Goal: Transaction & Acquisition: Book appointment/travel/reservation

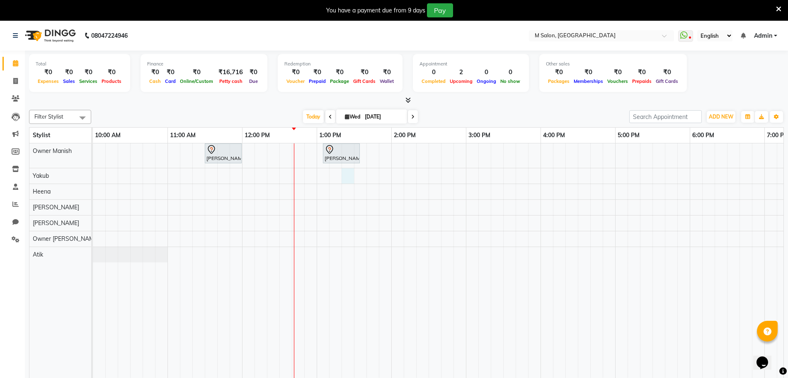
click at [342, 174] on div "kavita gujrati, TK02, 11:30 AM-12:00 PM, HAIR COLOR - WOMEN - Touch-up (upto 2 …" at bounding box center [578, 266] width 970 height 247
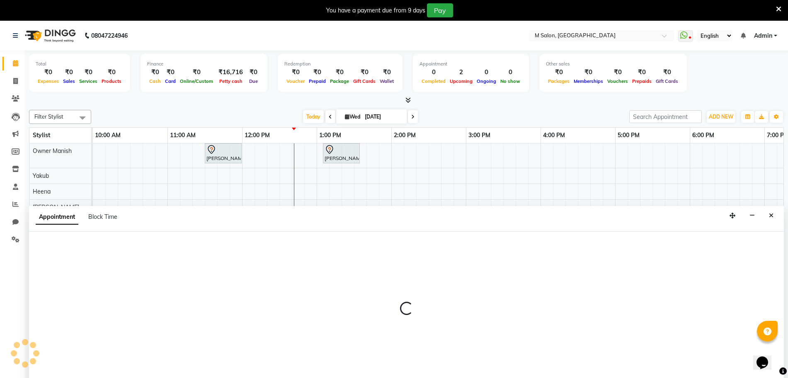
select select "87580"
select select "795"
select select "tentative"
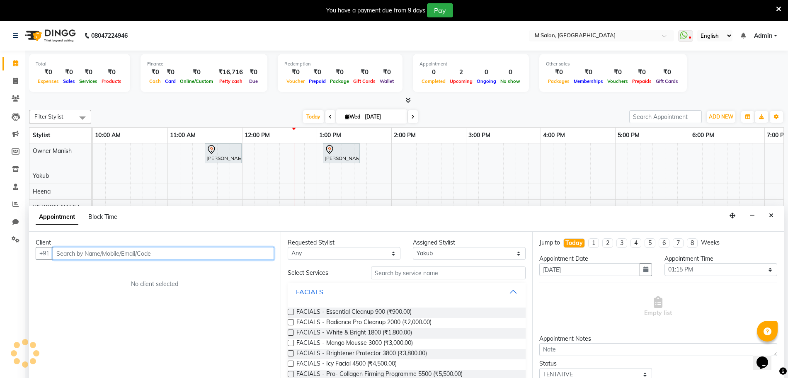
scroll to position [21, 0]
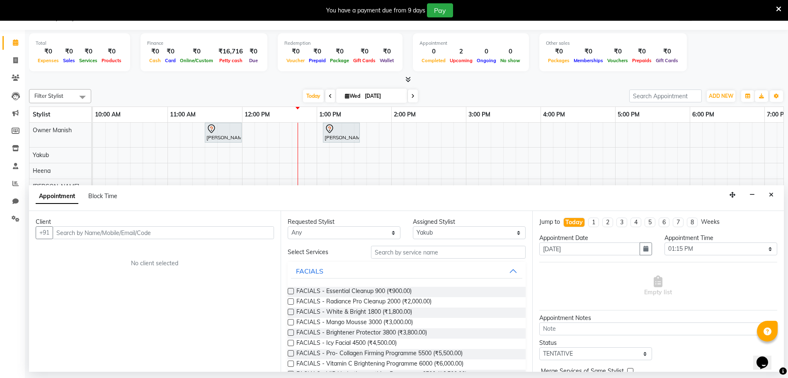
click at [776, 7] on icon at bounding box center [778, 8] width 5 height 7
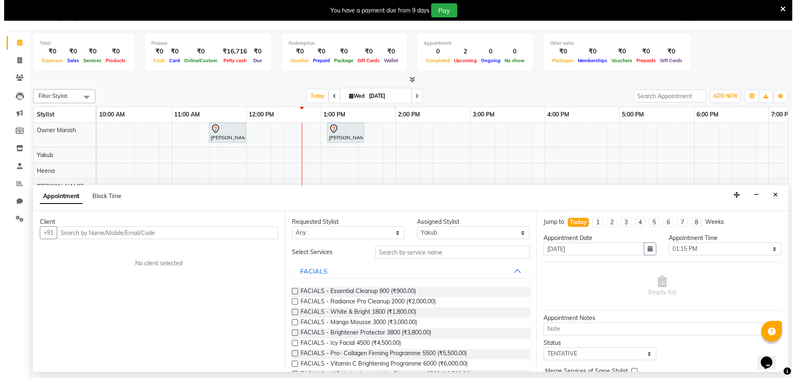
scroll to position [0, 0]
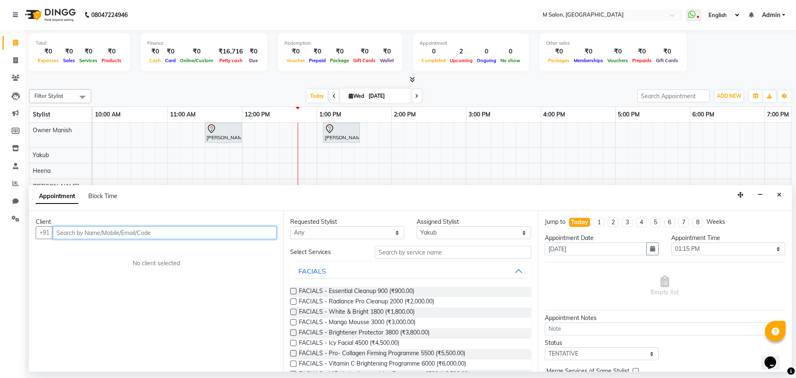
click at [128, 227] on input "text" at bounding box center [165, 232] width 224 height 13
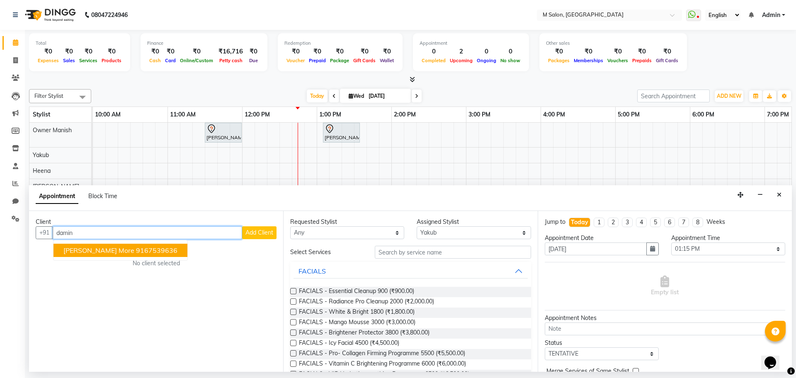
click at [97, 248] on span "[PERSON_NAME] more" at bounding box center [98, 250] width 71 height 8
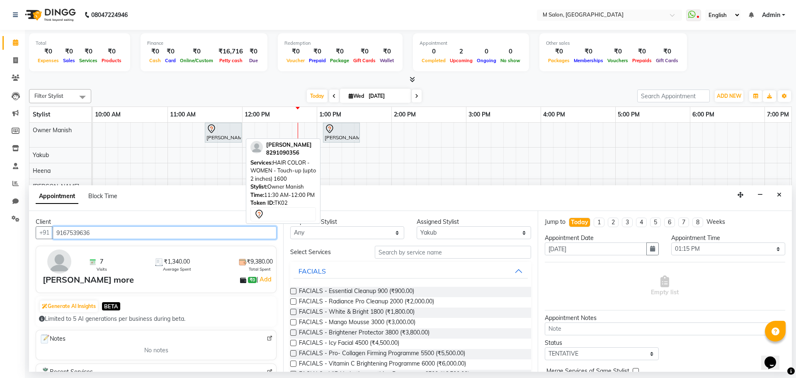
type input "9167539636"
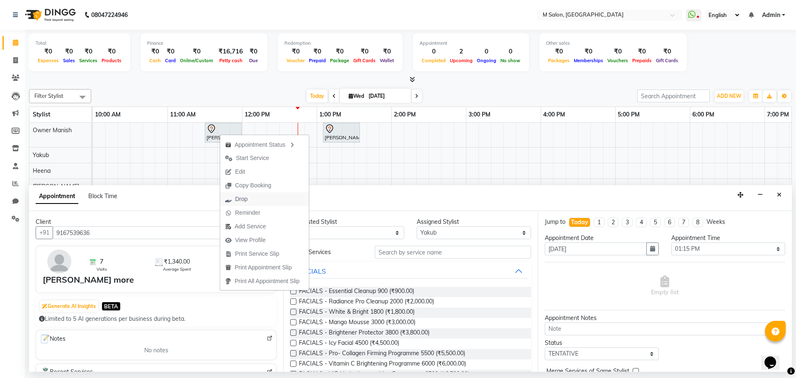
click at [249, 196] on span "Drop" at bounding box center [236, 199] width 32 height 14
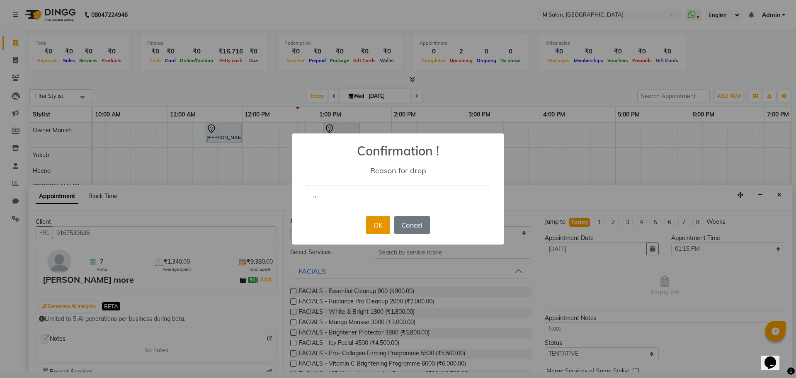
type input ",,"
click at [376, 220] on button "OK" at bounding box center [378, 225] width 24 height 18
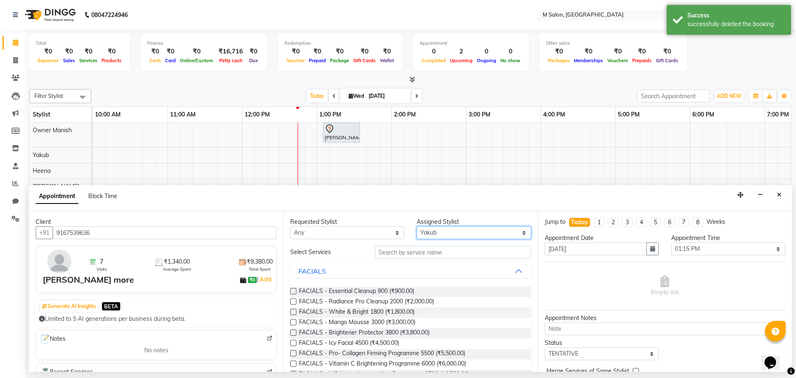
click at [429, 231] on select "Select [PERSON_NAME] Owner [PERSON_NAME] Owner [PERSON_NAME] [PERSON_NAME] [PER…" at bounding box center [474, 232] width 114 height 13
select select "86896"
click at [417, 226] on select "Select [PERSON_NAME] Owner [PERSON_NAME] Owner [PERSON_NAME] [PERSON_NAME] [PER…" at bounding box center [474, 232] width 114 height 13
click at [407, 252] on input "text" at bounding box center [453, 252] width 156 height 13
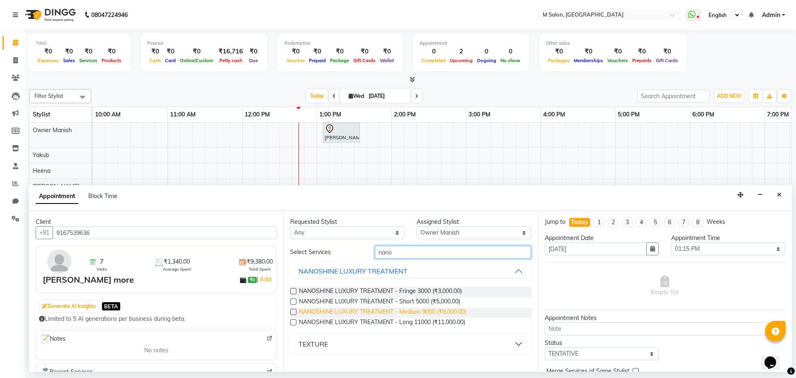
type input "nano"
click at [366, 310] on span "NANOSHINE LUXURY TREATMENT - Medium 9000 (₹9,000.00)" at bounding box center [382, 313] width 167 height 10
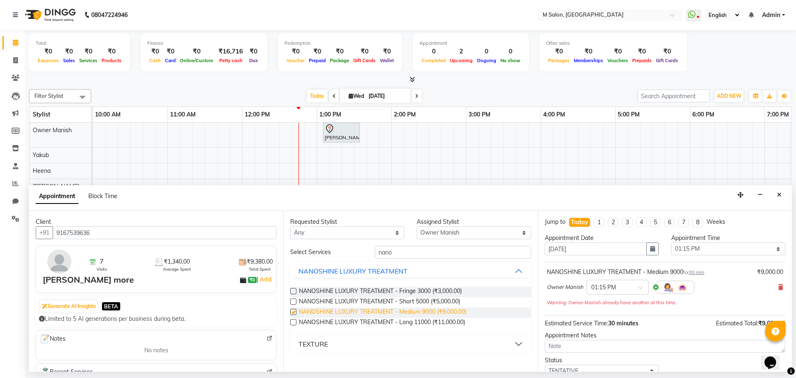
checkbox input "false"
click at [716, 250] on select "Select 11:00 AM 11:15 AM 11:30 AM 11:45 AM 12:00 PM 12:15 PM 12:30 PM 12:45 PM …" at bounding box center [728, 248] width 114 height 13
select select "810"
click at [671, 242] on select "Select 11:00 AM 11:15 AM 11:30 AM 11:45 AM 12:00 PM 12:15 PM 12:30 PM 12:45 PM …" at bounding box center [728, 248] width 114 height 13
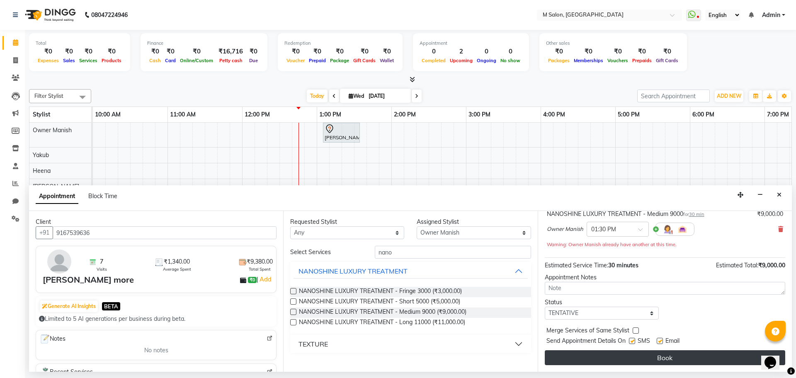
click at [634, 363] on button "Book" at bounding box center [665, 357] width 240 height 15
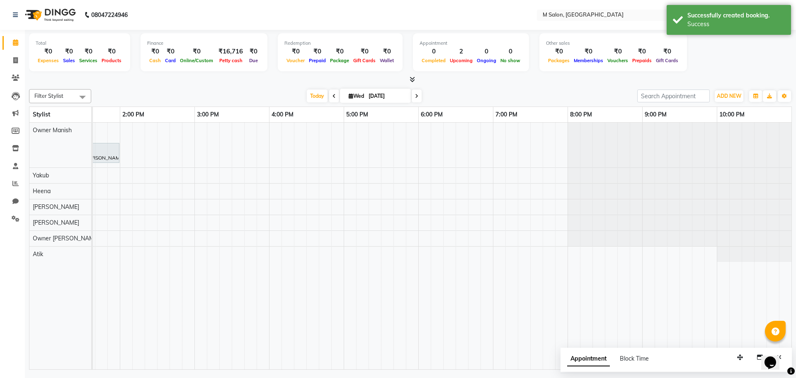
scroll to position [0, 0]
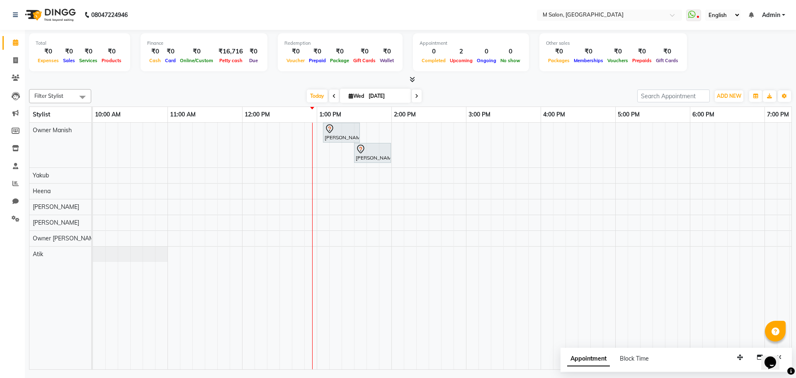
click at [258, 15] on nav "08047224946 Select Location × M Salon, Kalyan WhatsApp Status ✕ Status: Disconn…" at bounding box center [398, 15] width 796 height 30
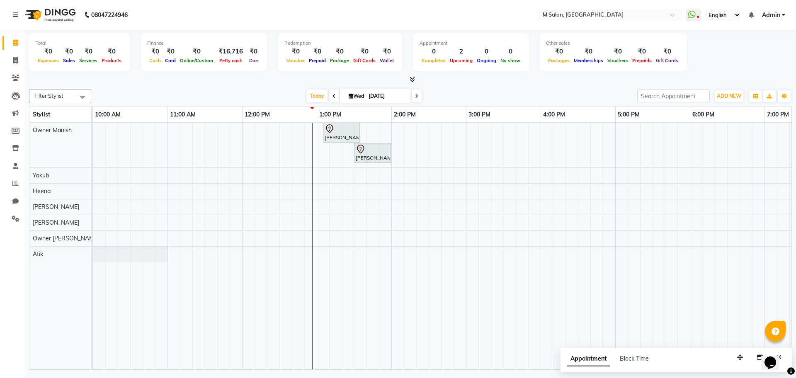
click at [258, 15] on nav "08047224946 Select Location × M Salon, Kalyan WhatsApp Status ✕ Status: Disconn…" at bounding box center [398, 15] width 796 height 30
